Goal: Transaction & Acquisition: Purchase product/service

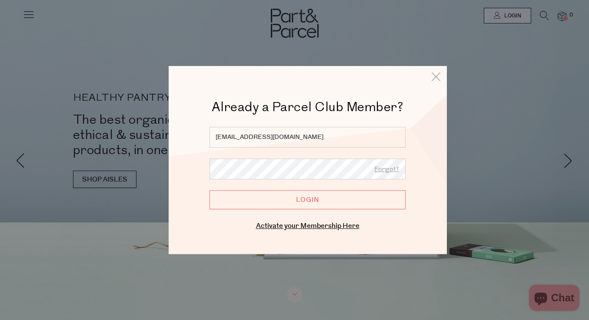
click at [315, 203] on input "Login" at bounding box center [308, 199] width 196 height 19
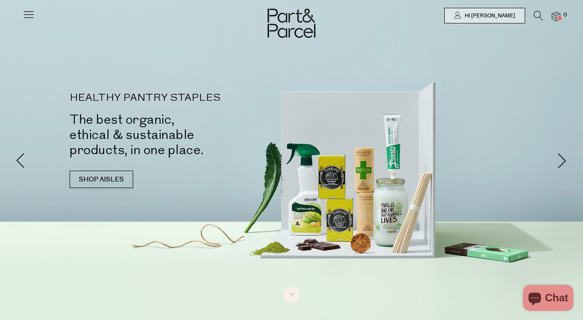
type input "[EMAIL_ADDRESS][DOMAIN_NAME]"
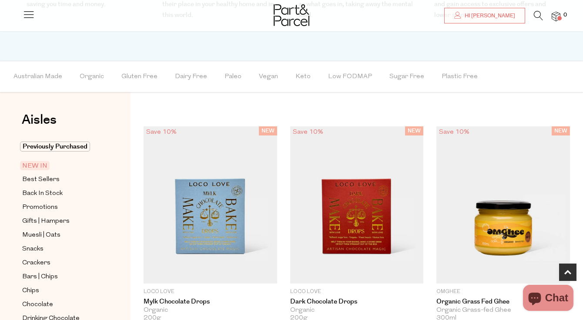
scroll to position [445, 0]
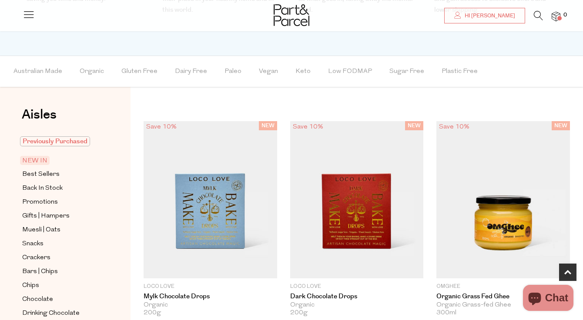
click at [73, 143] on span "Previously Purchased" at bounding box center [55, 142] width 70 height 10
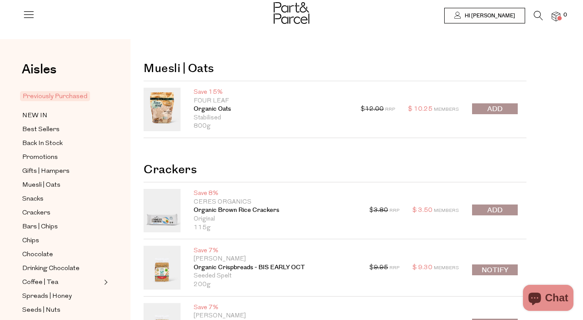
type input "[EMAIL_ADDRESS][DOMAIN_NAME]"
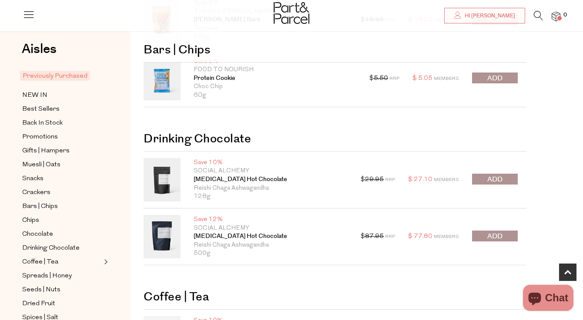
scroll to position [474, 0]
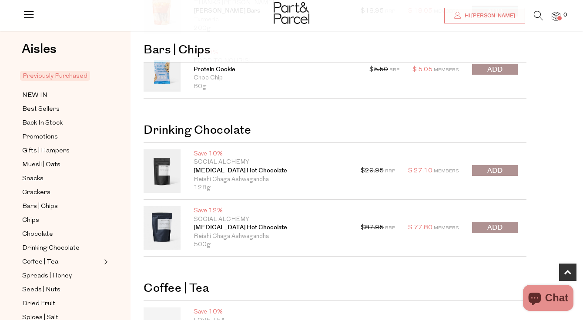
click at [496, 229] on span "submit" at bounding box center [494, 228] width 15 height 10
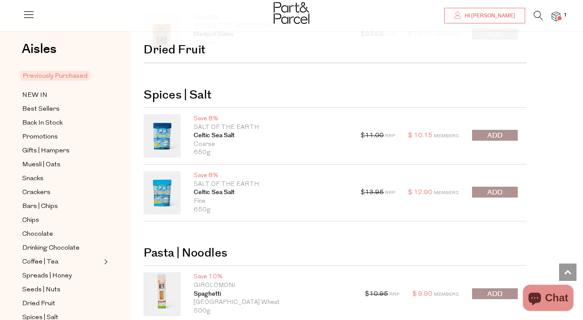
scroll to position [1561, 0]
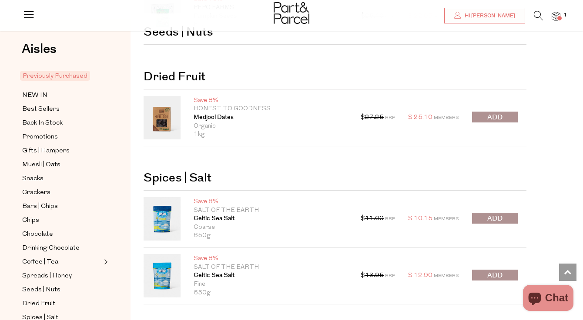
click at [490, 117] on span "submit" at bounding box center [494, 118] width 15 height 10
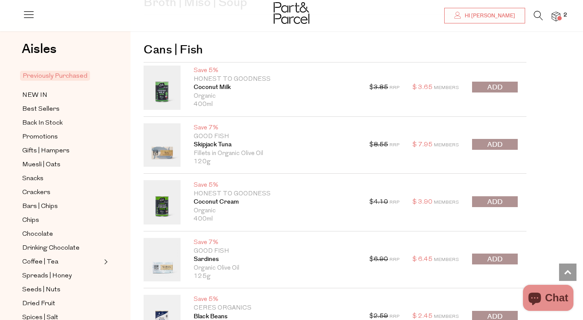
scroll to position [2637, 0]
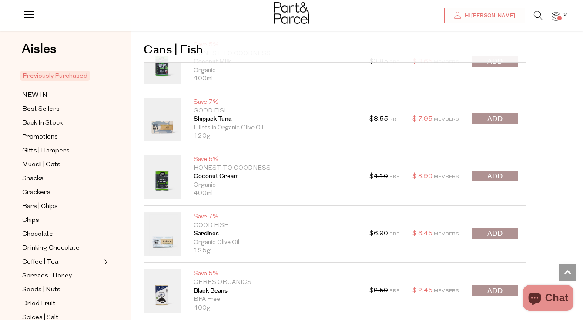
click at [495, 236] on span "submit" at bounding box center [494, 234] width 15 height 10
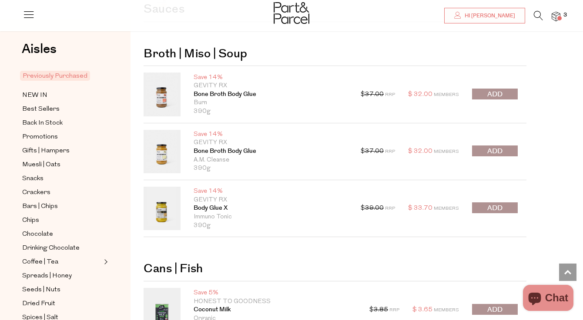
scroll to position [2383, 0]
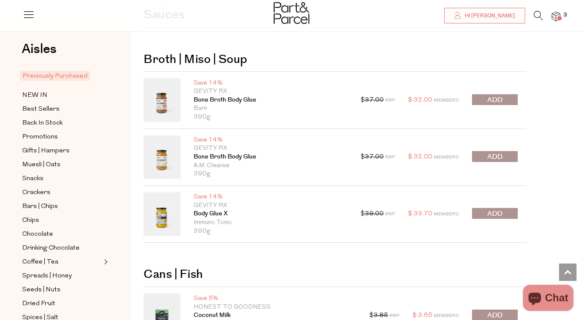
click at [491, 100] on span "submit" at bounding box center [494, 100] width 15 height 10
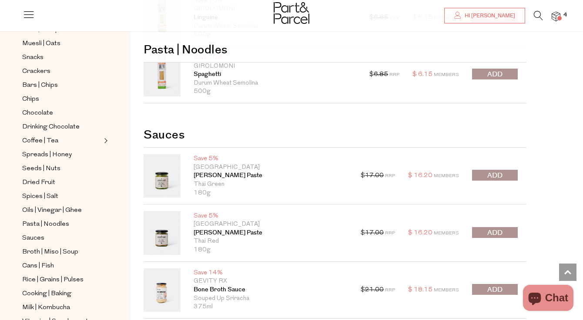
scroll to position [124, 0]
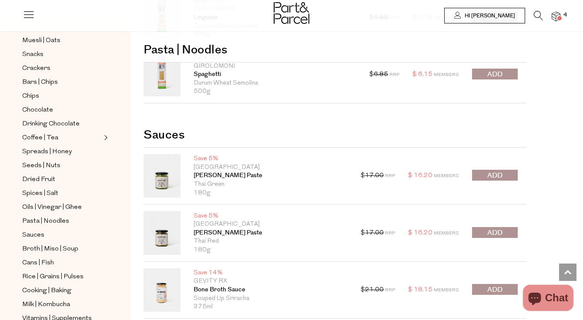
click at [492, 17] on span "Hi [PERSON_NAME]" at bounding box center [488, 15] width 53 height 7
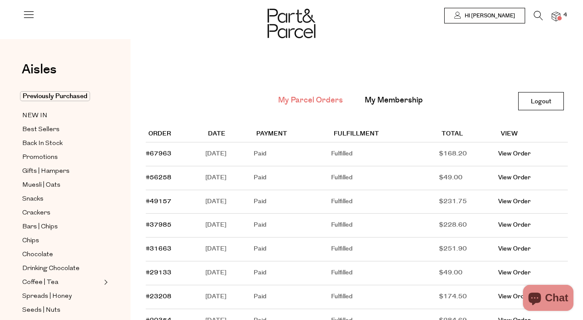
type input "[EMAIL_ADDRESS][DOMAIN_NAME]"
click at [518, 180] on link "View Order" at bounding box center [514, 177] width 33 height 9
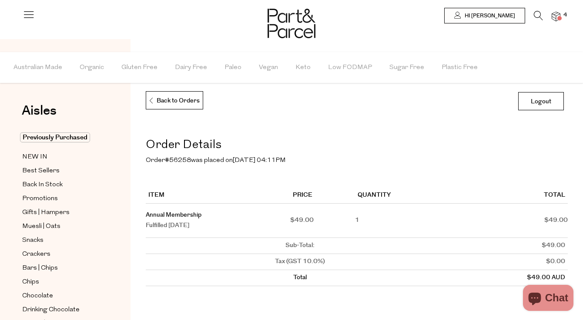
type input "[EMAIL_ADDRESS][DOMAIN_NAME]"
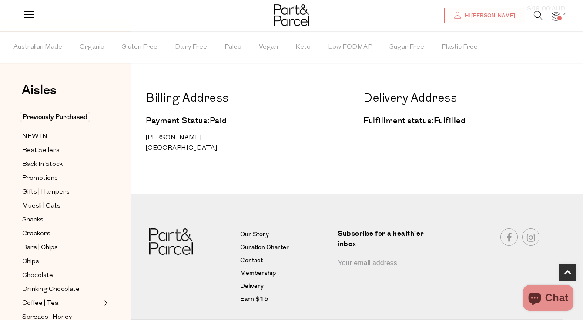
scroll to position [291, 0]
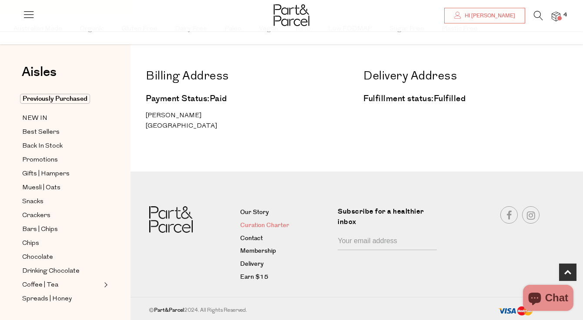
click at [259, 226] on link "Curation Charter" at bounding box center [285, 226] width 91 height 10
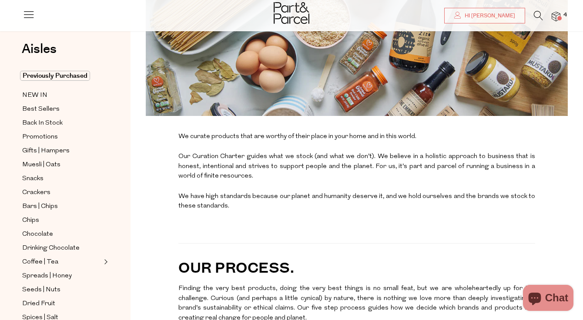
type input "[EMAIL_ADDRESS][DOMAIN_NAME]"
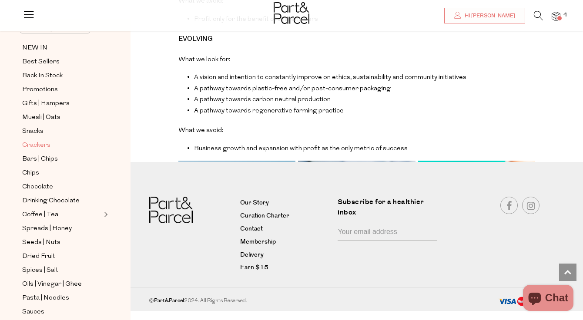
scroll to position [87, 0]
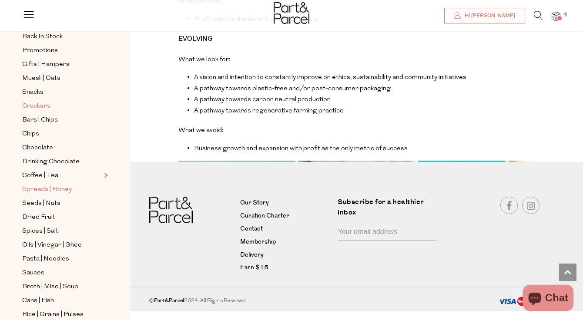
click at [53, 188] on span "Spreads | Honey" at bounding box center [47, 190] width 50 height 10
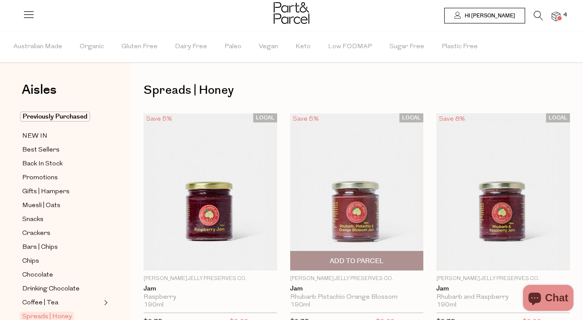
type input "[EMAIL_ADDRESS][DOMAIN_NAME]"
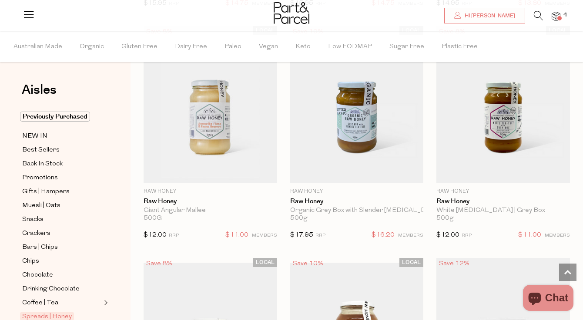
scroll to position [2869, 0]
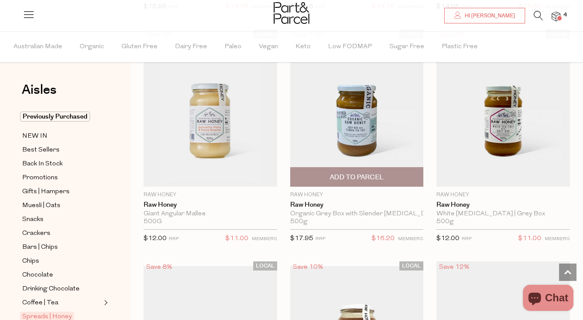
click at [356, 173] on span "Add To Parcel" at bounding box center [357, 177] width 54 height 9
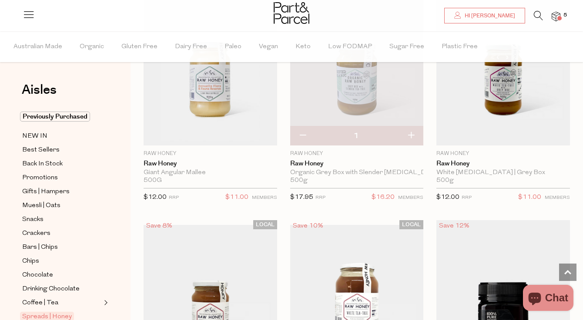
scroll to position [2910, 0]
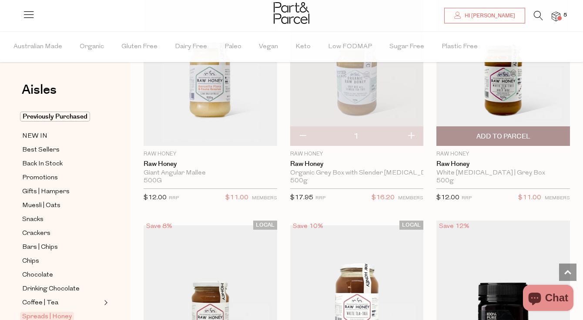
click at [508, 132] on span "Add To Parcel" at bounding box center [503, 136] width 54 height 9
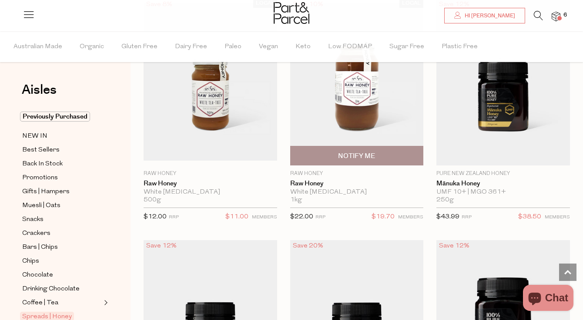
scroll to position [3131, 0]
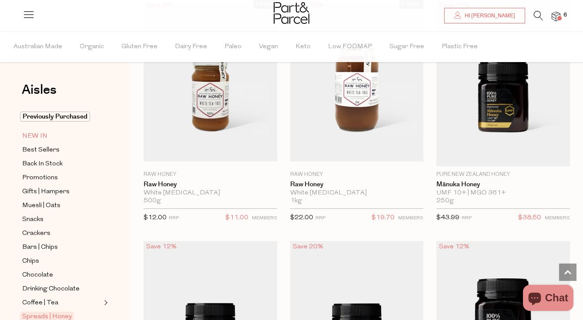
click at [28, 134] on span "NEW IN" at bounding box center [34, 136] width 25 height 10
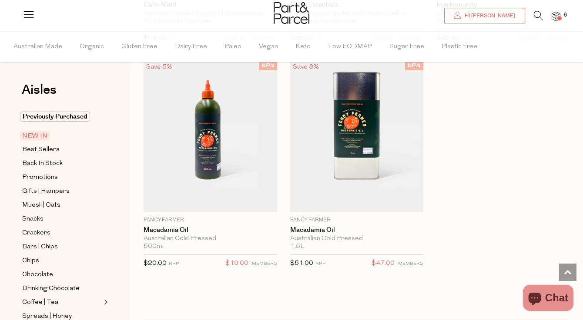
scroll to position [1454, 0]
click at [41, 149] on span "Best Sellers" at bounding box center [40, 150] width 37 height 10
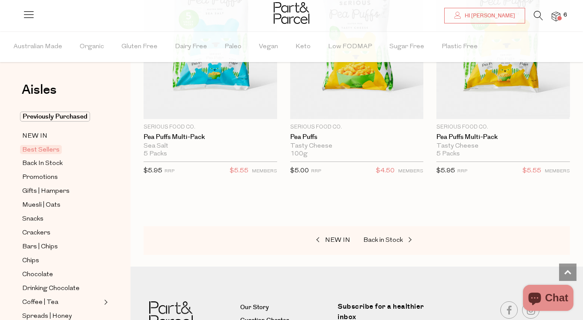
scroll to position [3276, 0]
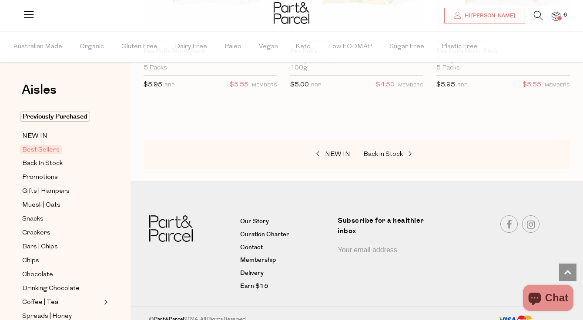
click at [556, 15] on img at bounding box center [555, 17] width 9 height 10
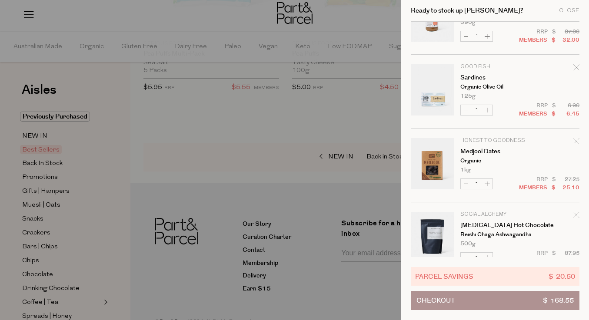
scroll to position [208, 0]
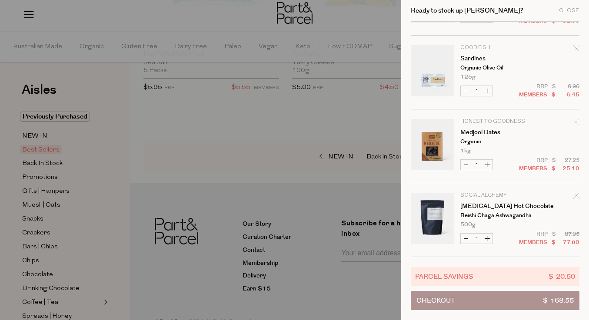
click at [489, 90] on button "Increase Sardines" at bounding box center [487, 91] width 10 height 10
type input "2"
click at [489, 90] on form "Image Product Total Qty Raw Honey Raw [PERSON_NAME] [MEDICAL_DATA] | Grey Box 5…" at bounding box center [495, 35] width 169 height 443
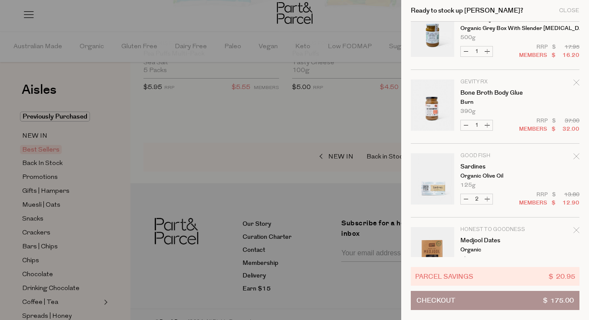
scroll to position [104, 0]
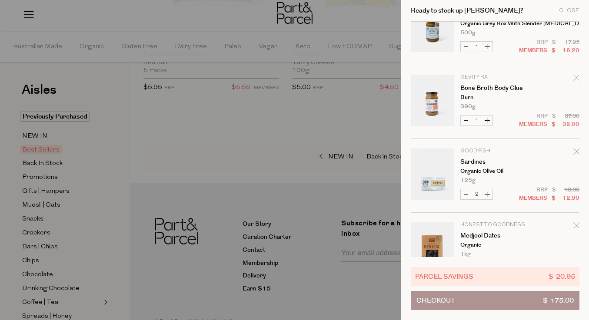
click at [488, 195] on button "Increase Sardines" at bounding box center [487, 195] width 10 height 10
type input "3"
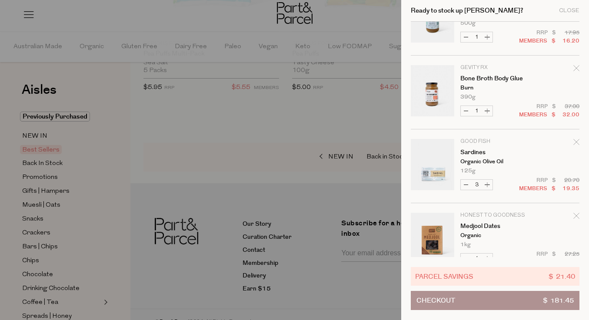
scroll to position [124, 0]
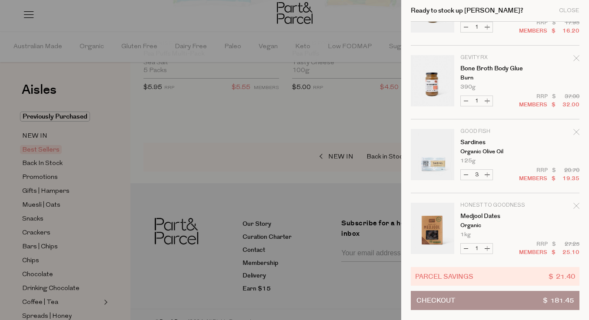
click at [488, 175] on button "Increase Sardines" at bounding box center [487, 175] width 10 height 10
type input "4"
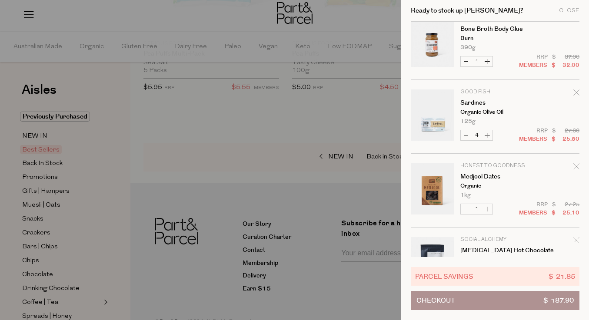
scroll to position [166, 0]
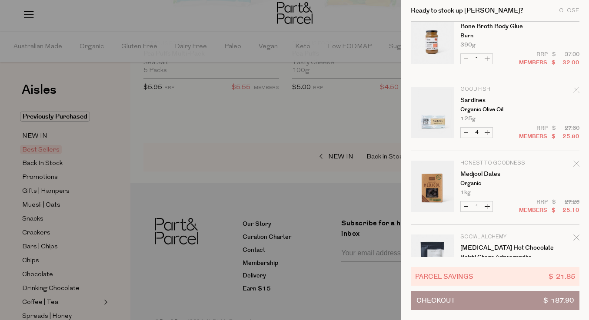
click at [480, 301] on button "Checkout $ 187.90" at bounding box center [495, 300] width 169 height 19
